Goal: Information Seeking & Learning: Learn about a topic

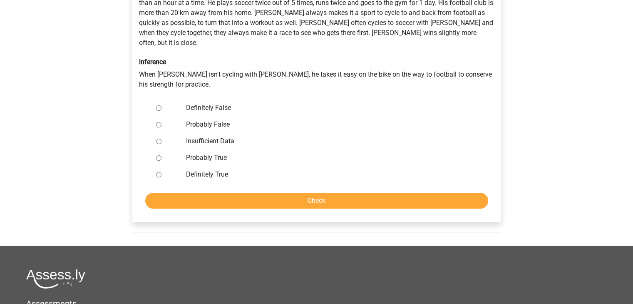
scroll to position [72, 0]
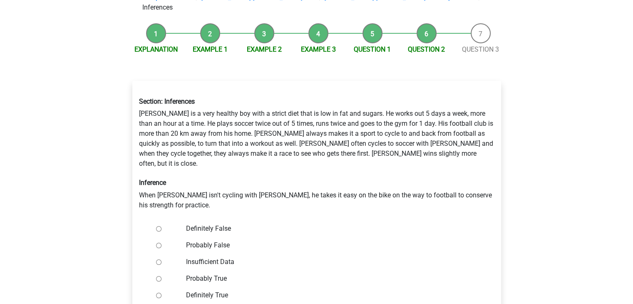
drag, startPoint x: 245, startPoint y: 118, endPoint x: 261, endPoint y: 120, distance: 15.9
click at [261, 120] on div "Section: Inferences Rowan is a very healthy boy with a strict diet that is low …" at bounding box center [317, 154] width 368 height 126
click at [255, 143] on div "Section: Inferences Rowan is a very healthy boy with a strict diet that is low …" at bounding box center [317, 154] width 368 height 126
click at [160, 237] on div at bounding box center [166, 245] width 27 height 17
click at [161, 226] on input "Definitely False" at bounding box center [158, 228] width 5 height 5
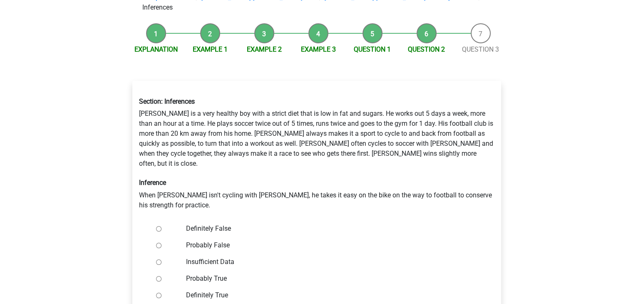
radio input "true"
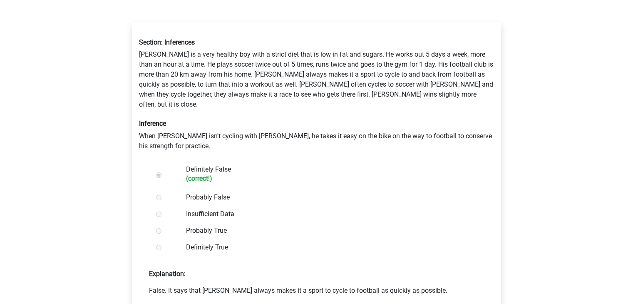
scroll to position [168, 0]
